Goal: Navigation & Orientation: Find specific page/section

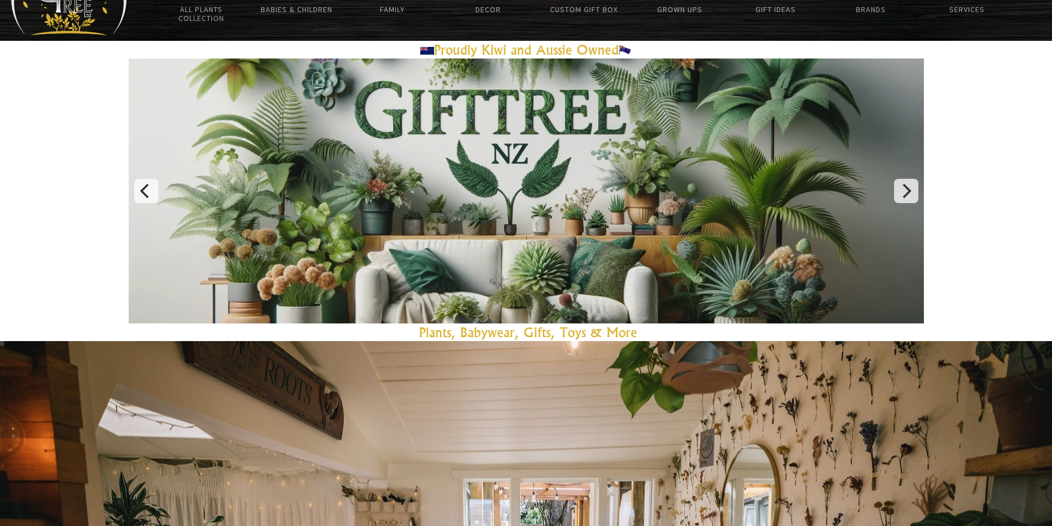
scroll to position [166, 0]
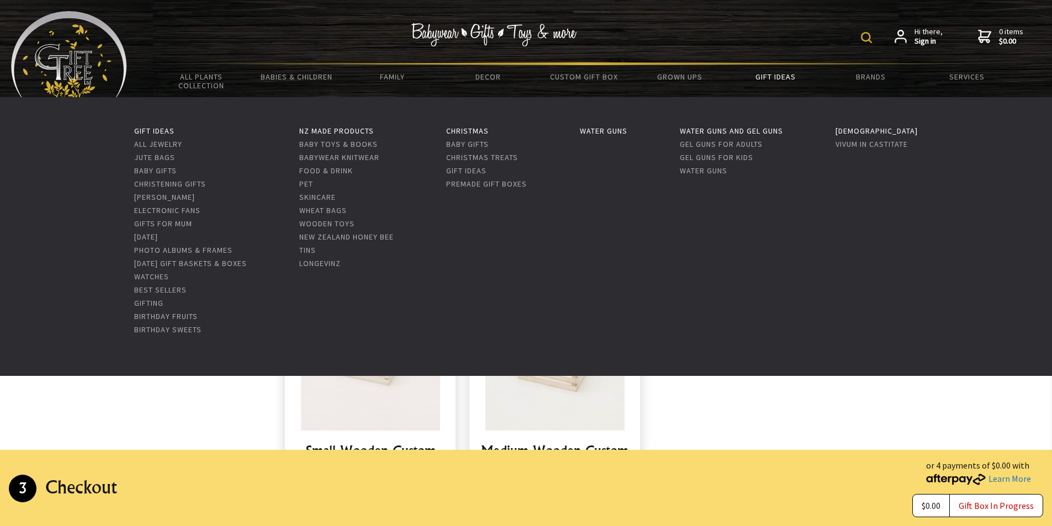
click at [783, 74] on link "Gift Ideas" at bounding box center [775, 76] width 96 height 23
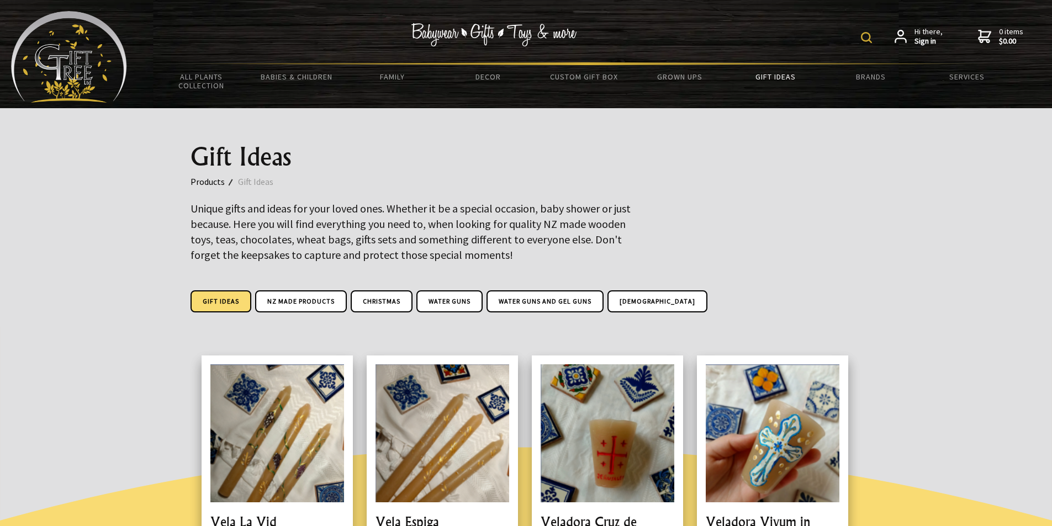
scroll to position [203, 0]
